Goal: Book appointment/travel/reservation

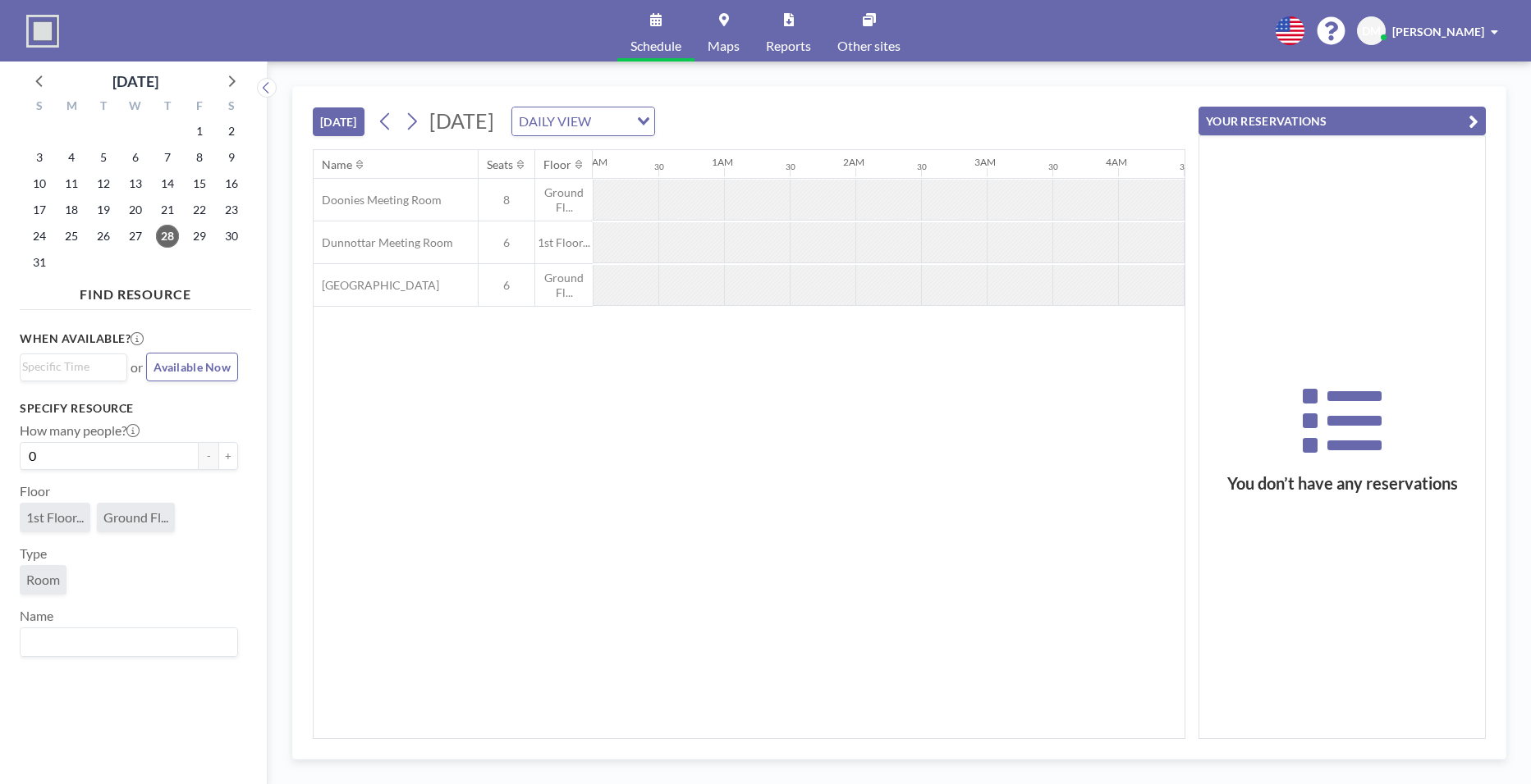
scroll to position [0, 1116]
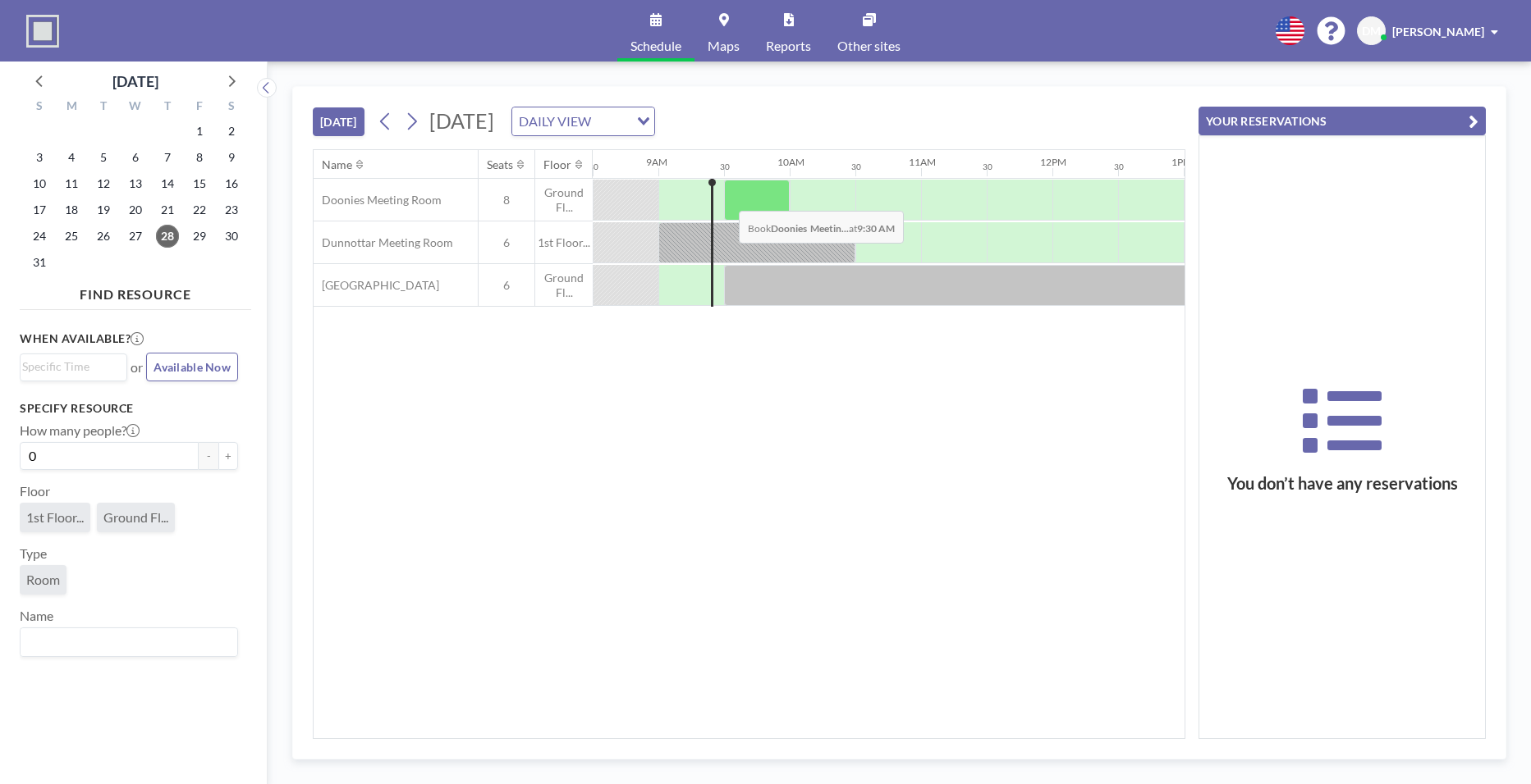
click at [726, 198] on div at bounding box center [756, 199] width 66 height 41
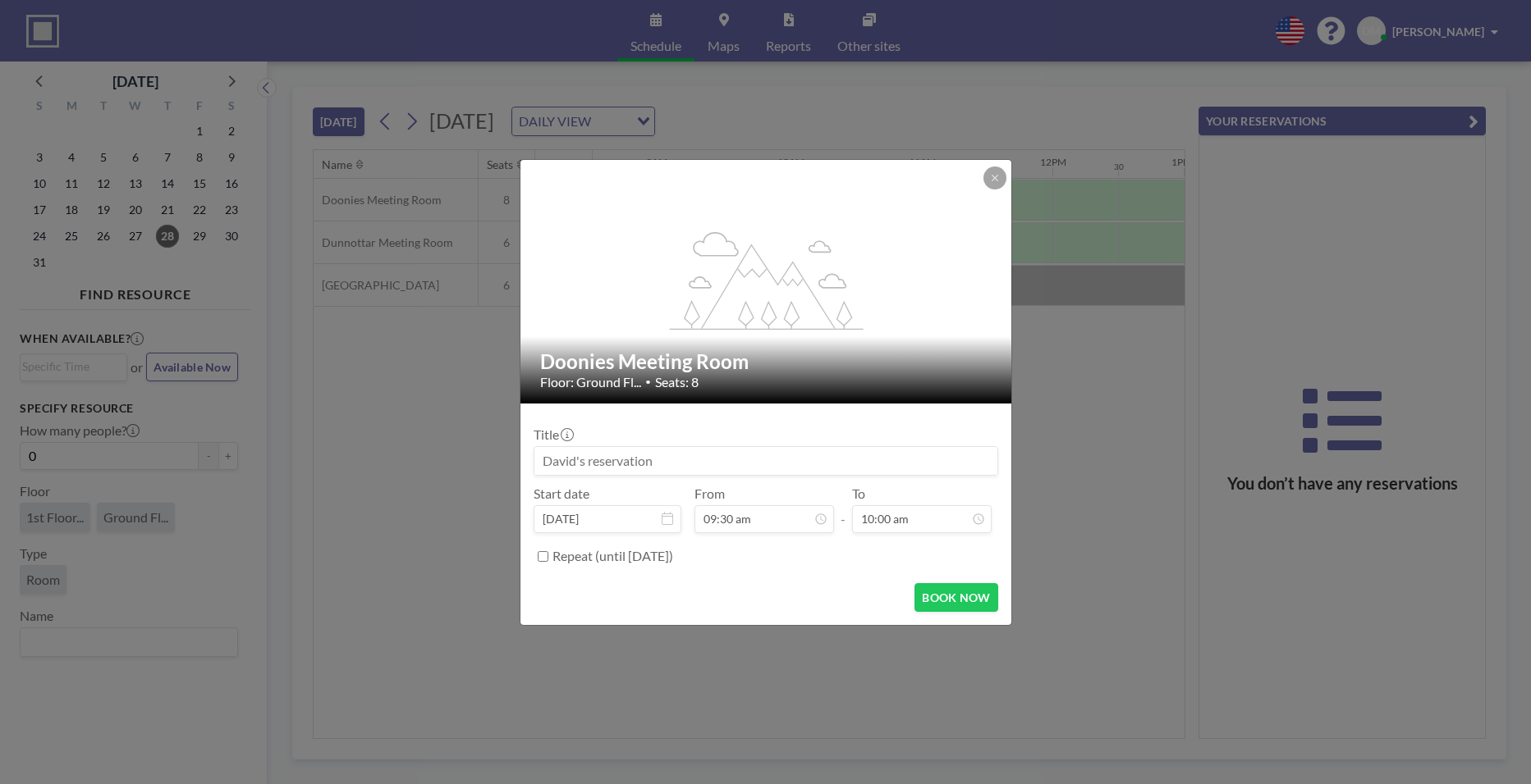
click at [784, 464] on input at bounding box center [766, 460] width 463 height 28
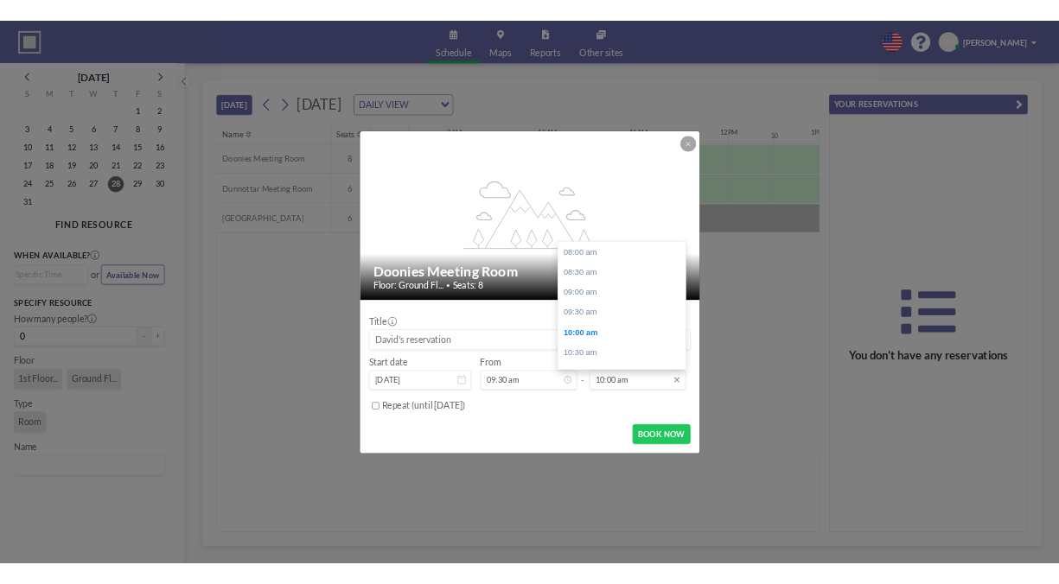
scroll to position [123, 0]
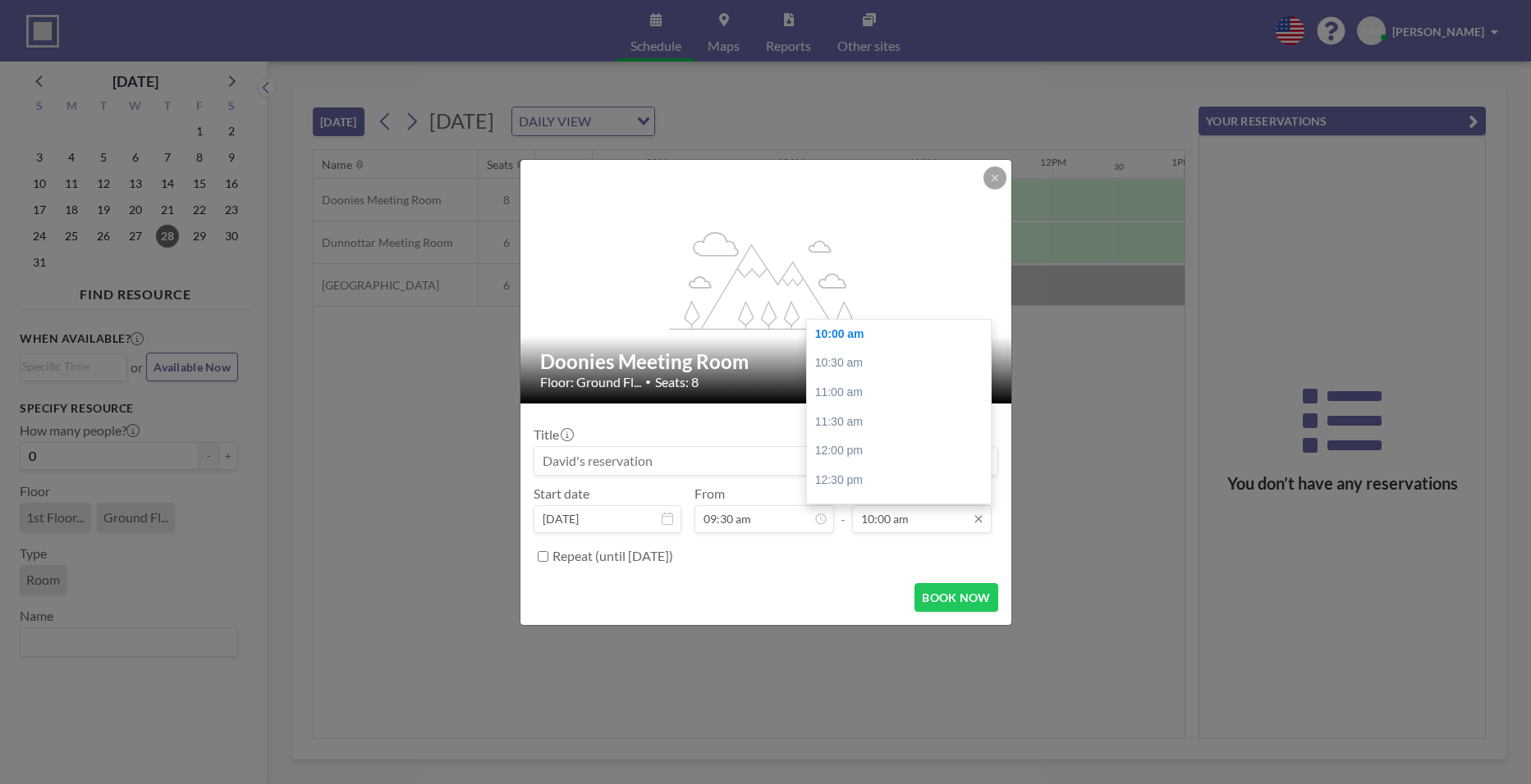
click at [898, 523] on input "10:00 am" at bounding box center [921, 518] width 140 height 28
click at [850, 364] on div "10:30 am" at bounding box center [903, 363] width 192 height 29
type input "10:30 am"
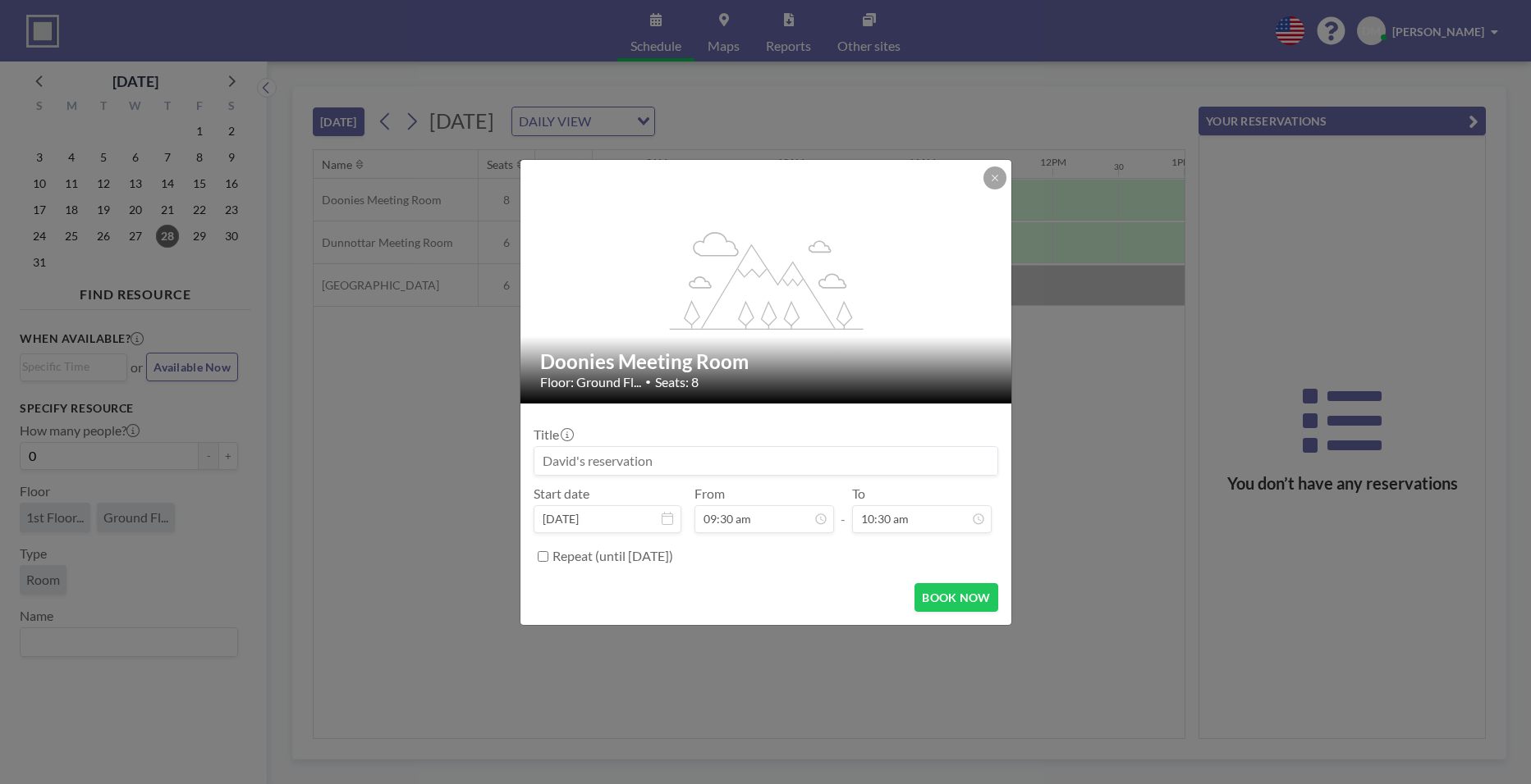
click at [739, 461] on input at bounding box center [766, 460] width 463 height 28
type input "DDK"
click at [954, 586] on button "BOOK NOW" at bounding box center [955, 597] width 83 height 28
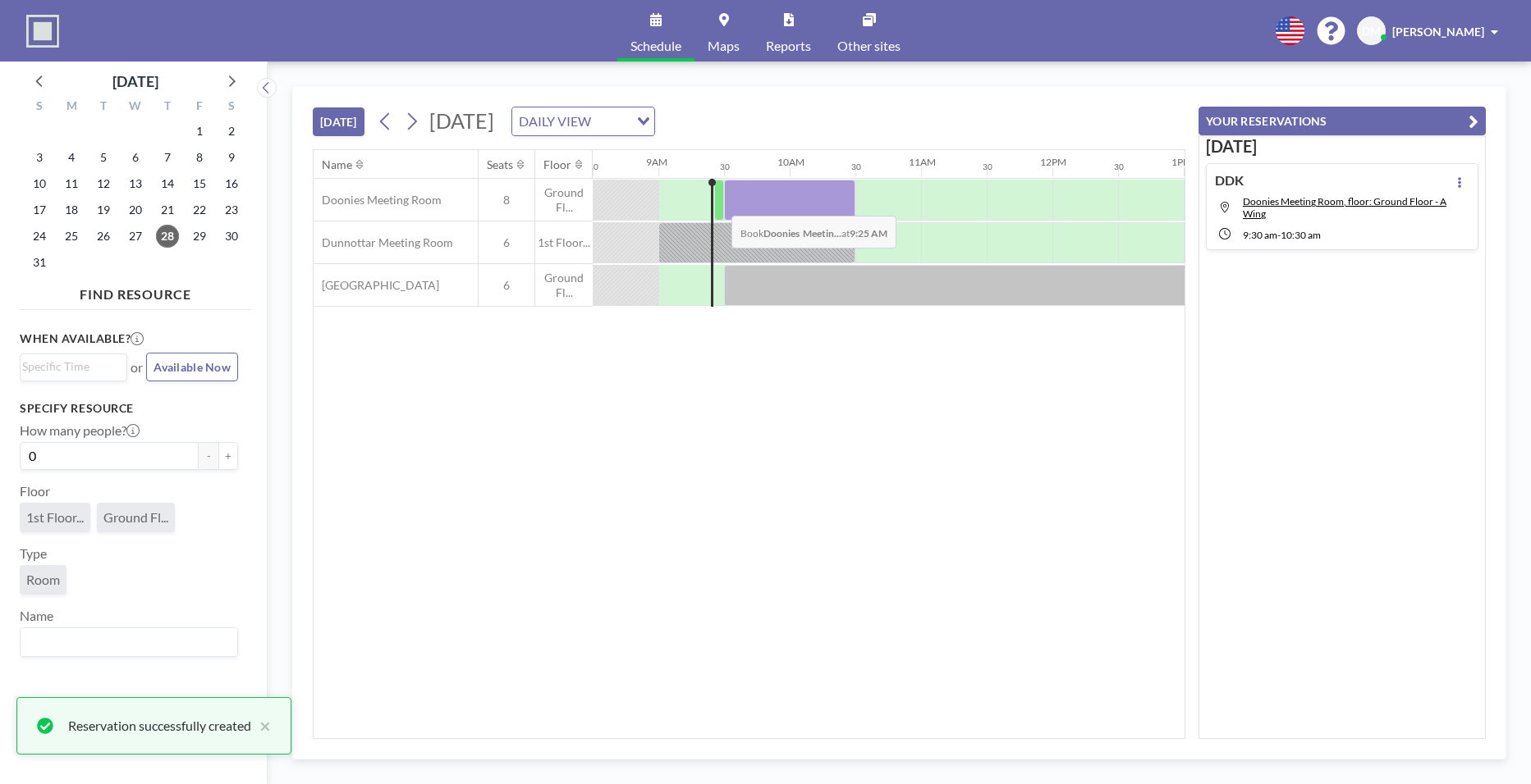
click at [718, 203] on div at bounding box center [719, 199] width 9 height 41
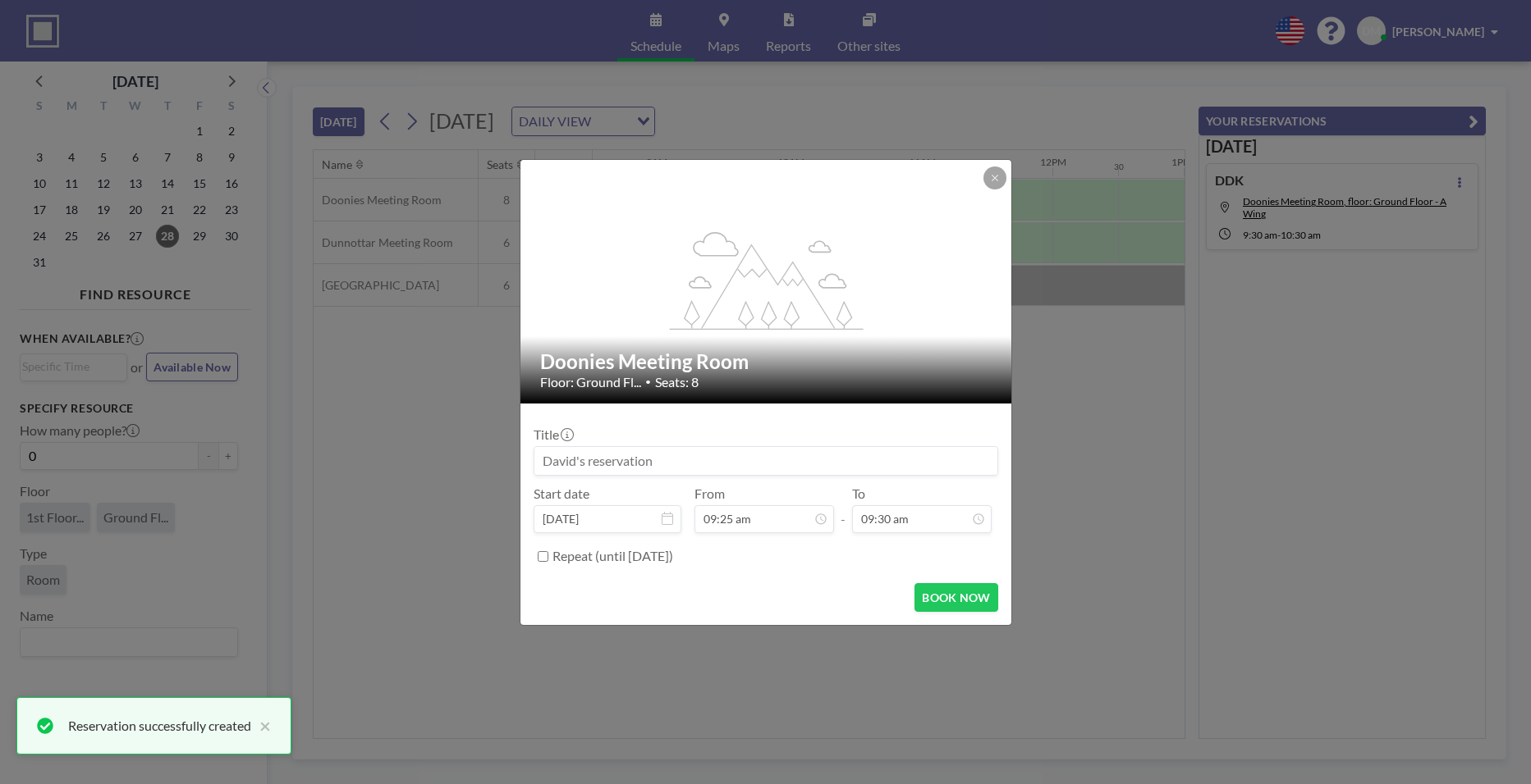
click at [679, 461] on input at bounding box center [766, 460] width 463 height 28
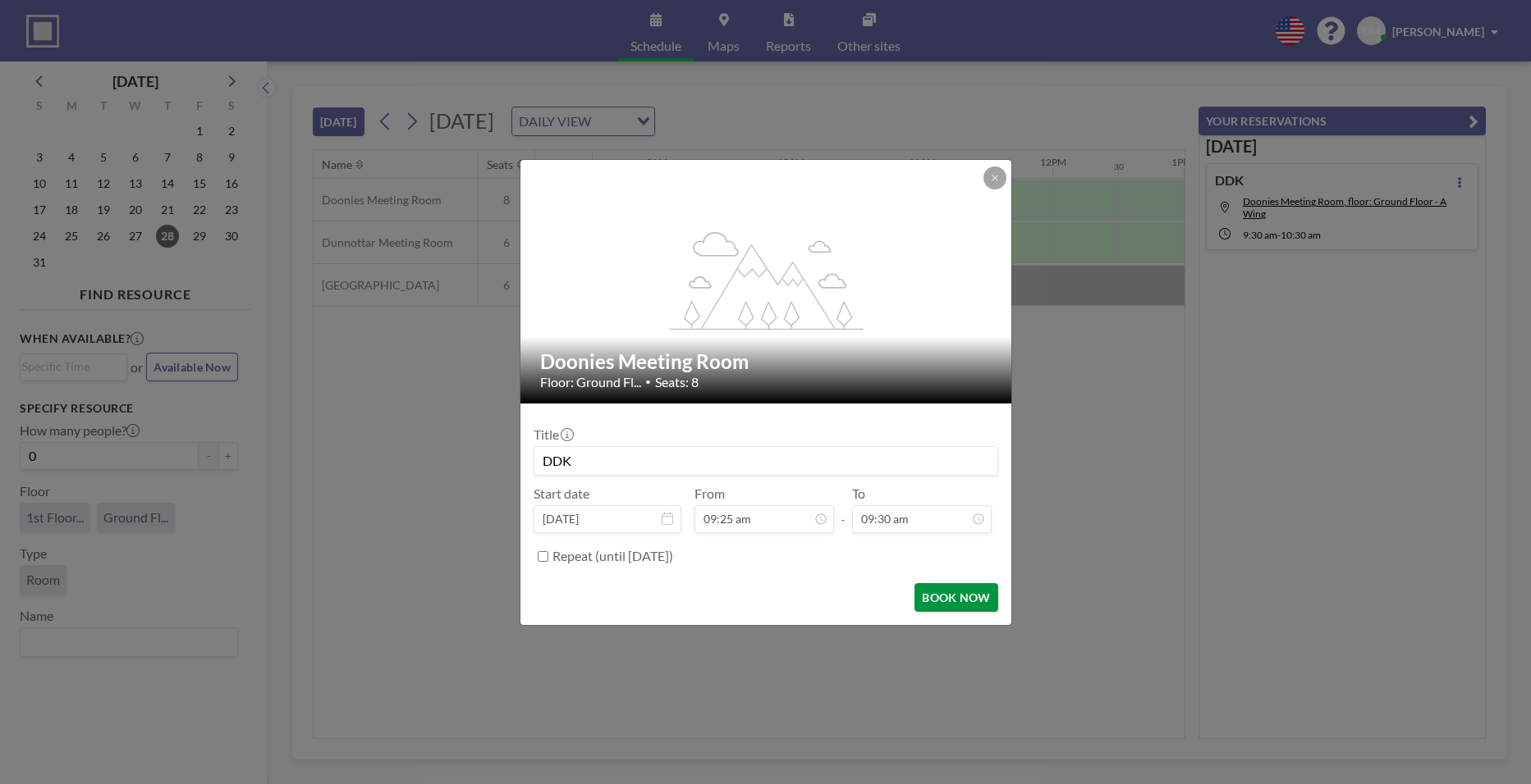
type input "DDK"
click at [948, 597] on button "BOOK NOW" at bounding box center [955, 597] width 83 height 28
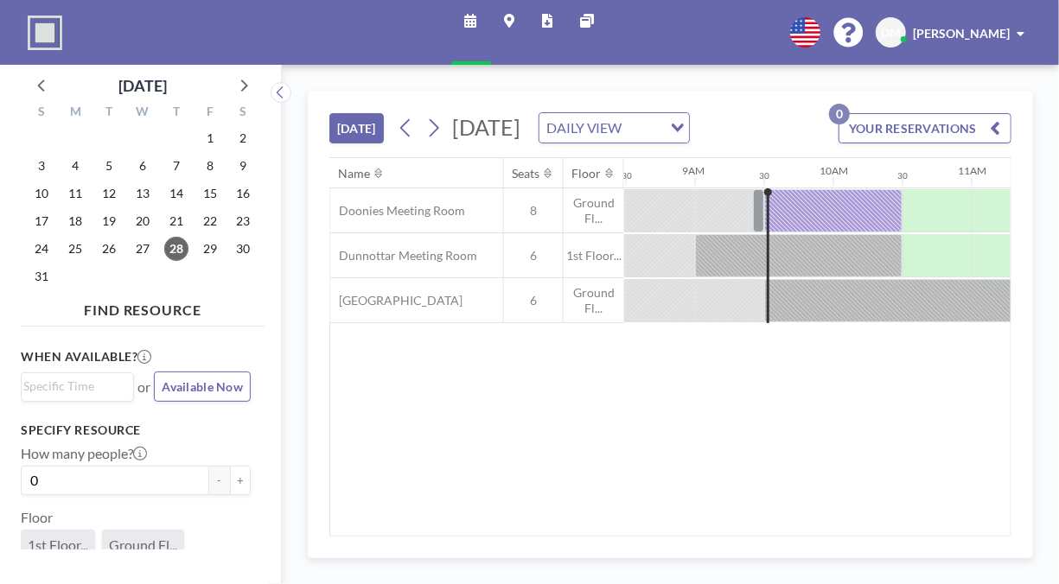
scroll to position [0, 1175]
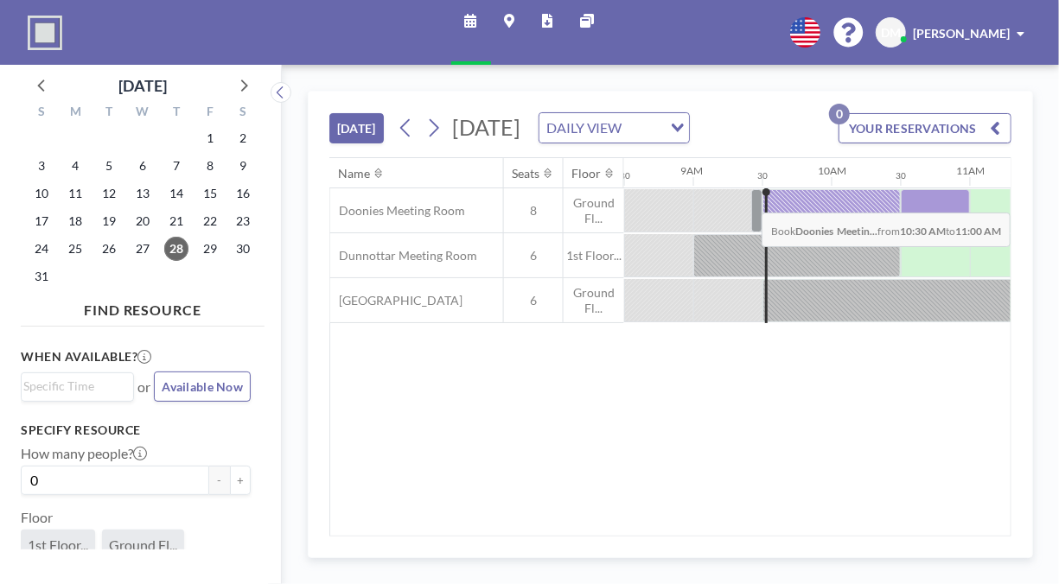
click at [919, 222] on div at bounding box center [935, 210] width 69 height 43
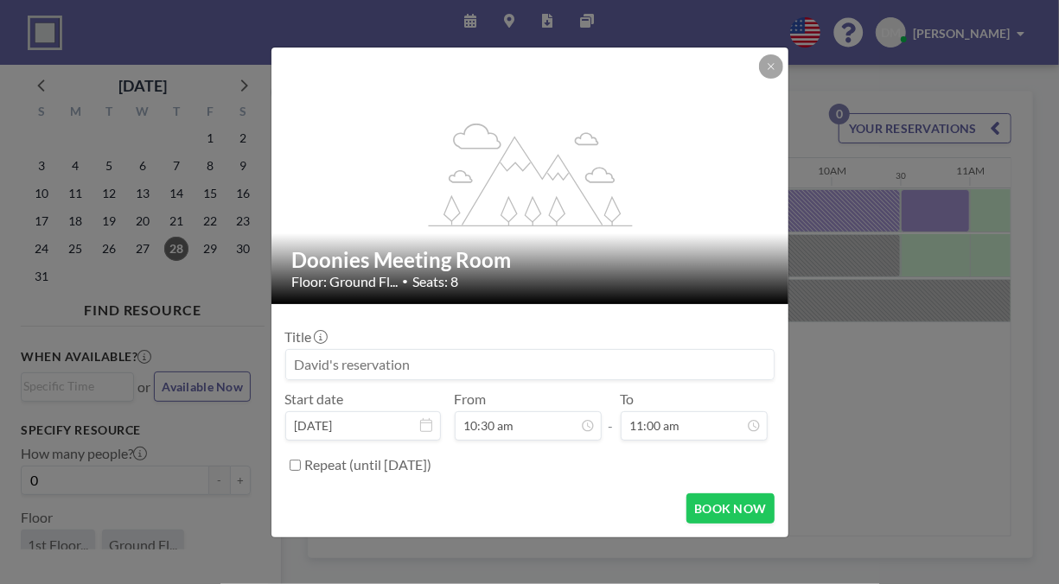
click at [560, 364] on input at bounding box center [529, 364] width 487 height 29
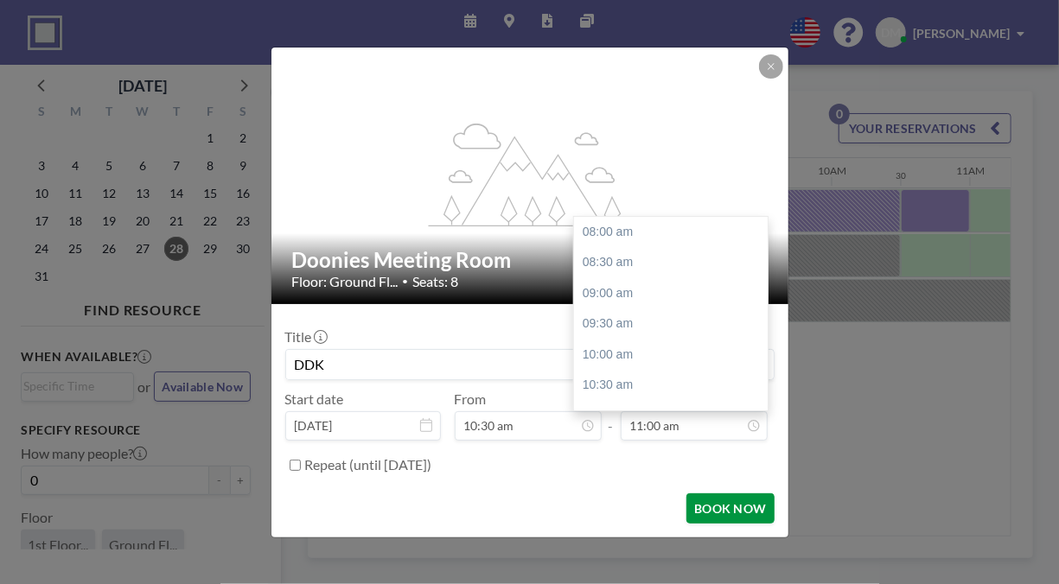
scroll to position [185, 0]
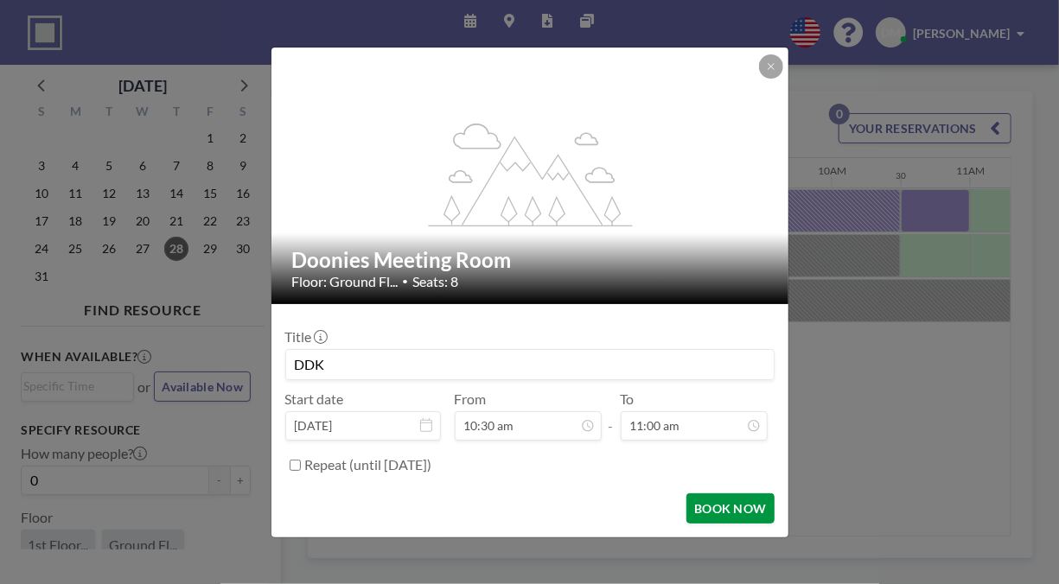
type input "DDK"
click at [753, 501] on button "BOOK NOW" at bounding box center [729, 508] width 87 height 30
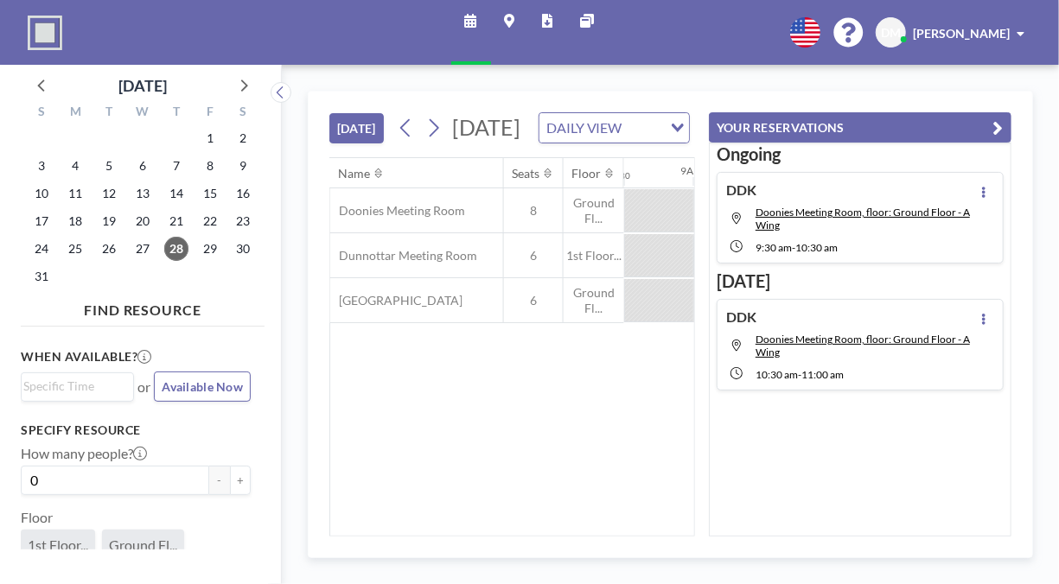
click at [996, 131] on icon "button" at bounding box center [998, 128] width 10 height 21
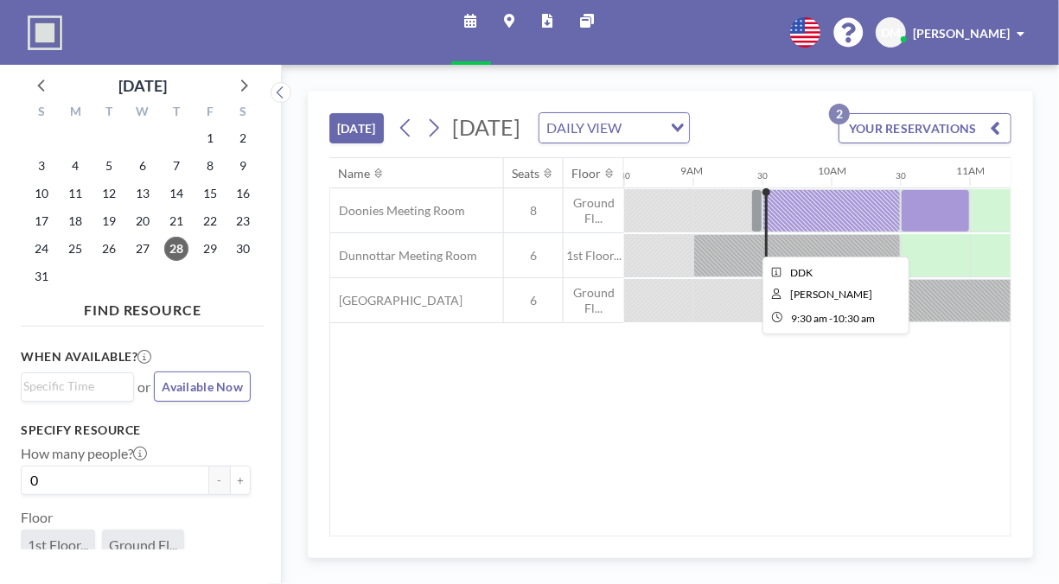
click at [849, 228] on div at bounding box center [831, 210] width 138 height 43
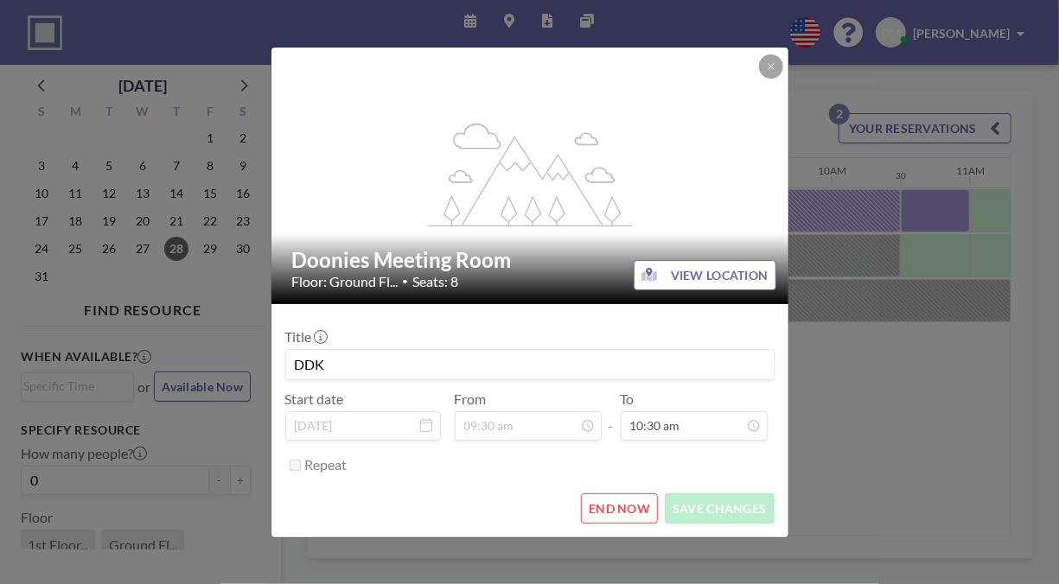
scroll to position [0, 0]
click at [767, 67] on icon at bounding box center [771, 66] width 10 height 10
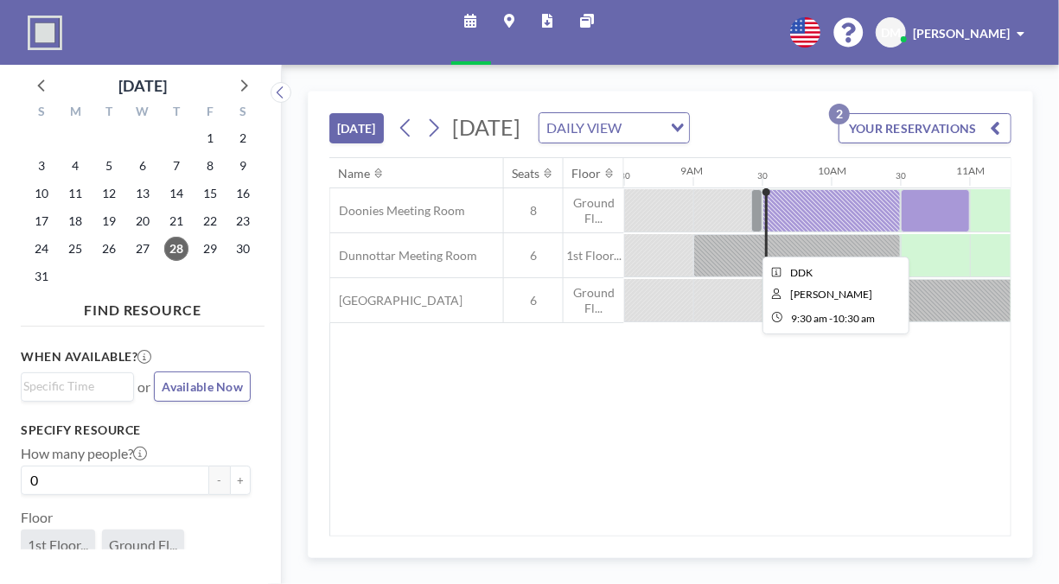
click at [800, 232] on div at bounding box center [831, 210] width 138 height 43
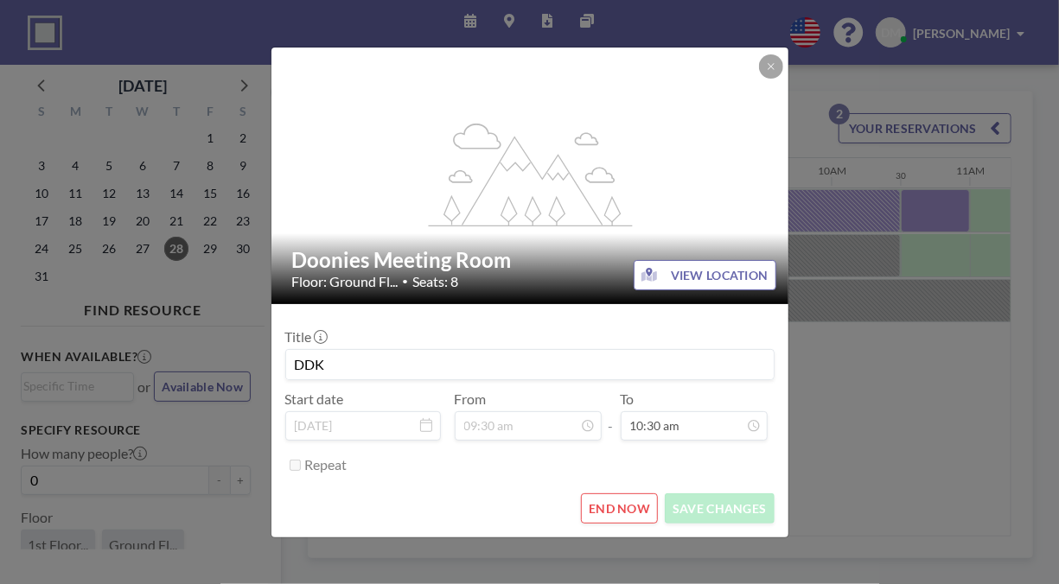
scroll to position [154, 0]
click at [640, 501] on button "END NOW" at bounding box center [619, 508] width 77 height 30
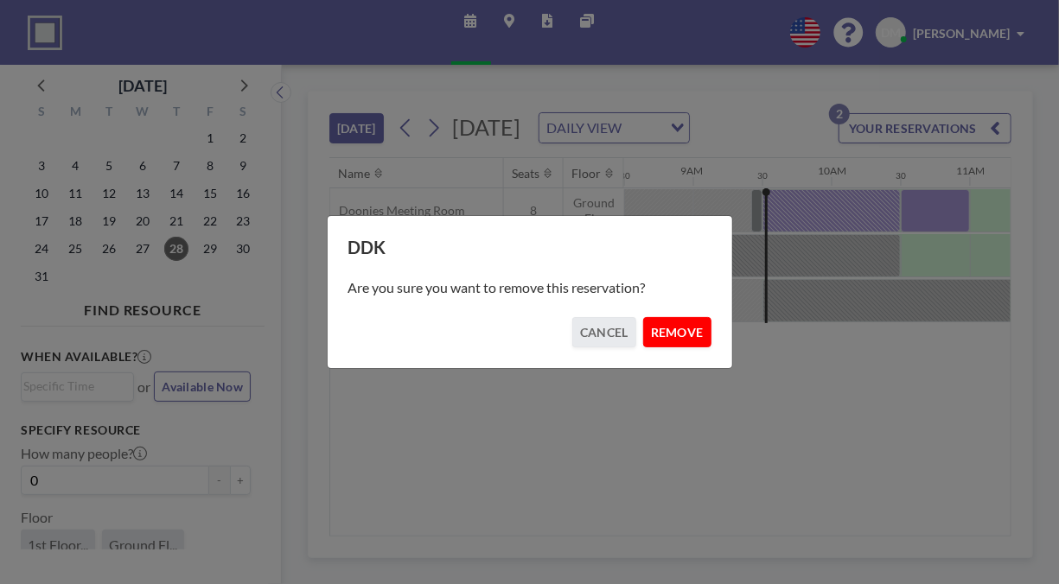
click at [704, 330] on button "REMOVE" at bounding box center [677, 332] width 68 height 30
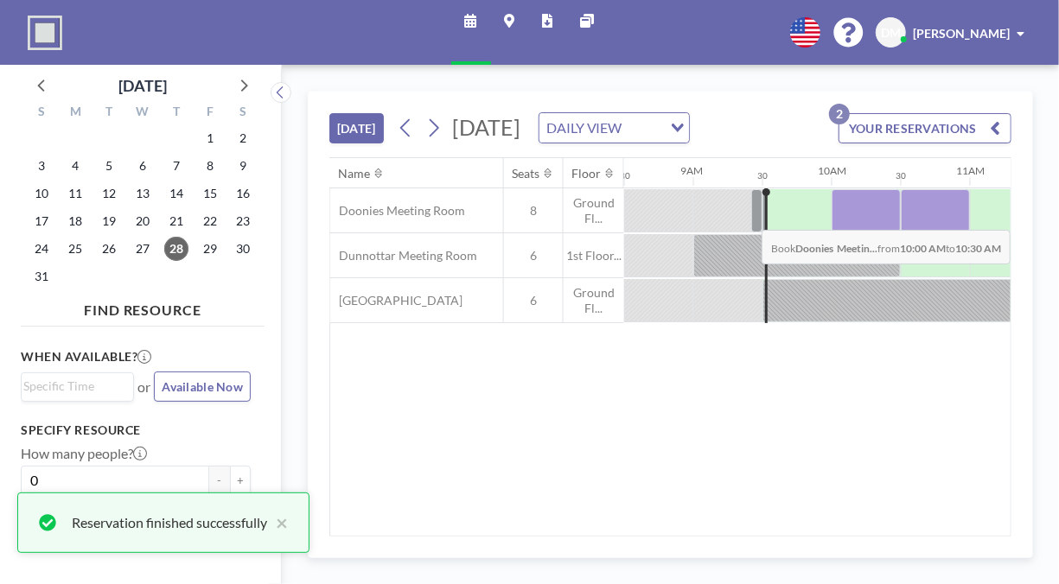
click at [852, 232] on div at bounding box center [865, 210] width 69 height 43
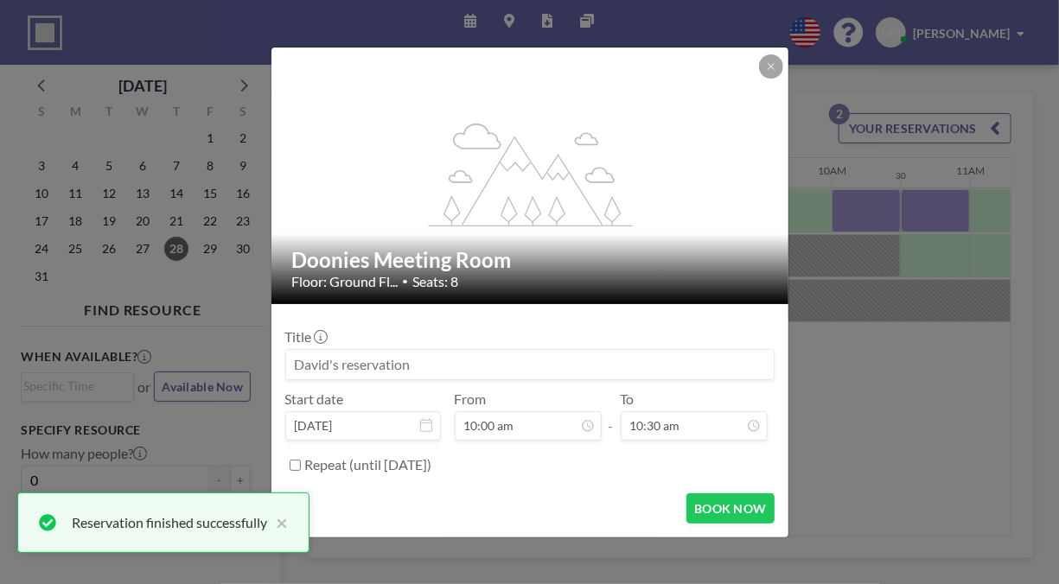
click at [625, 362] on input at bounding box center [529, 364] width 487 height 29
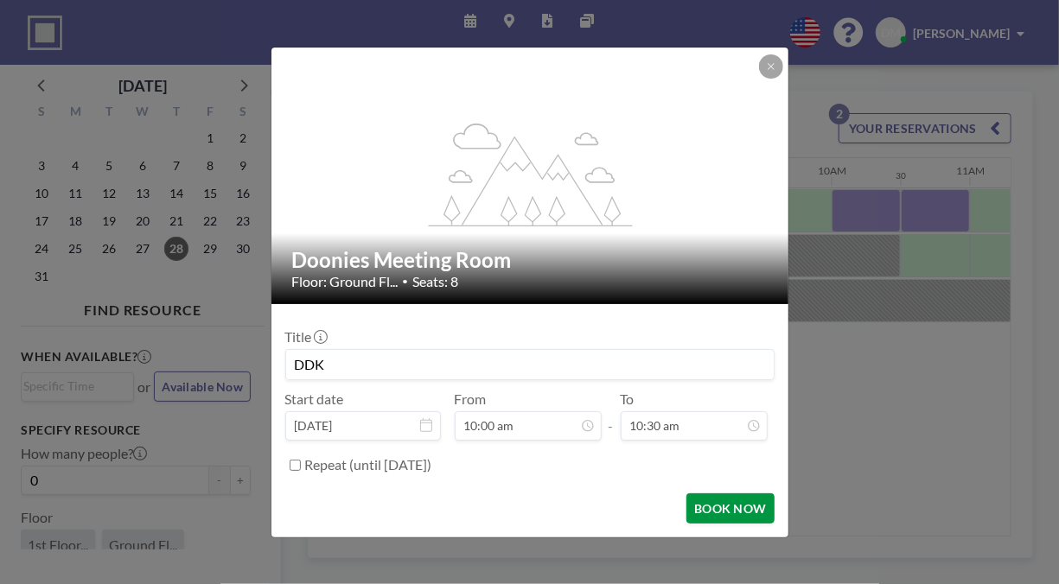
type input "DDK"
click at [716, 515] on button "BOOK NOW" at bounding box center [729, 508] width 87 height 30
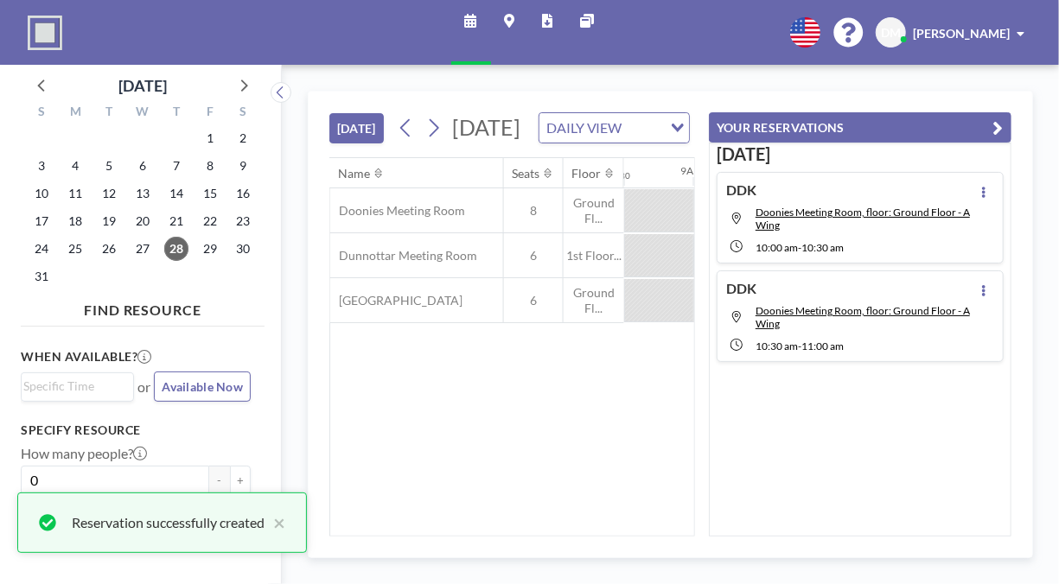
click at [997, 127] on icon "button" at bounding box center [998, 128] width 10 height 21
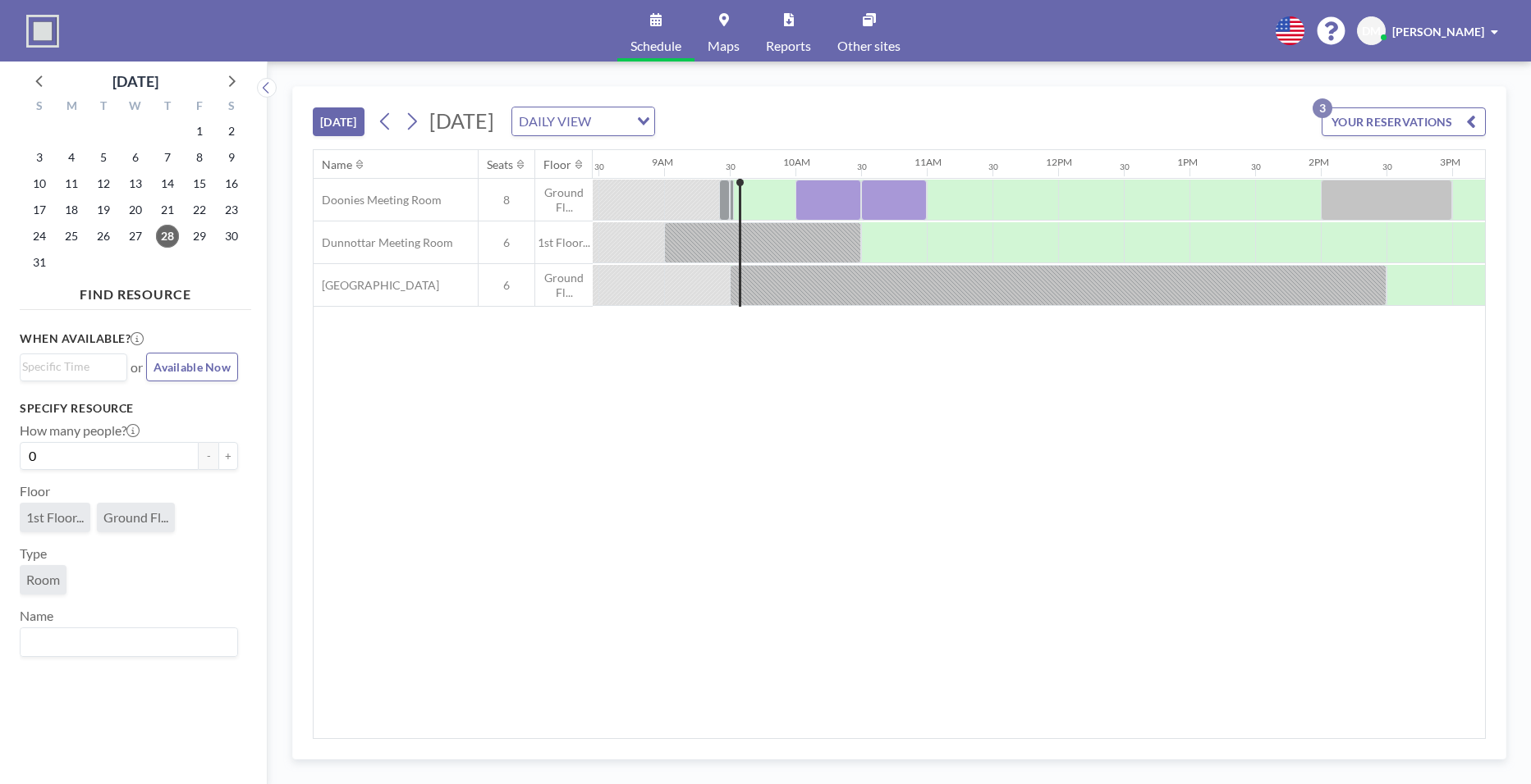
scroll to position [0, 1116]
